Goal: Obtain resource: Obtain resource

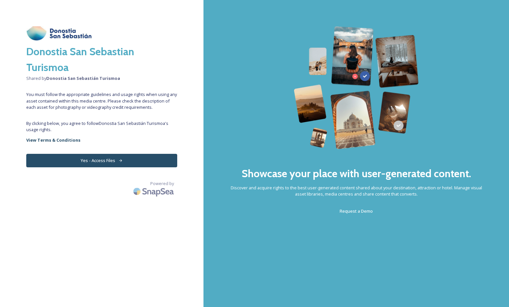
click at [126, 159] on button "Yes - Access Files" at bounding box center [101, 160] width 151 height 13
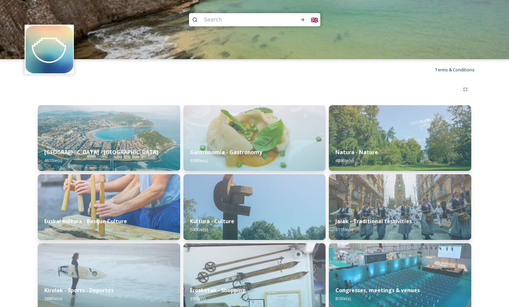
click at [215, 17] on input at bounding box center [243, 19] width 84 height 14
paste input "Txangurro（Changurro）"
drag, startPoint x: 234, startPoint y: 19, endPoint x: 139, endPoint y: 19, distance: 94.8
click at [139, 19] on div "Txangurro（Changurro） 🇬🇧" at bounding box center [254, 29] width 509 height 59
click at [236, 18] on input "Changurro）" at bounding box center [243, 19] width 84 height 14
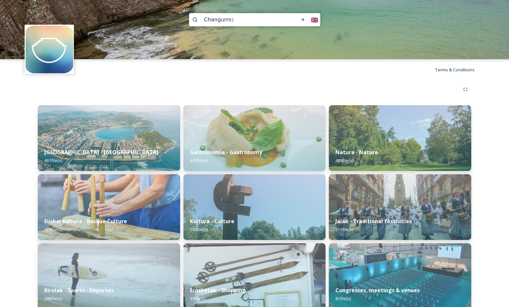
type input "Changurro"
click at [304, 20] on icon at bounding box center [302, 19] width 5 height 5
